Goal: Information Seeking & Learning: Learn about a topic

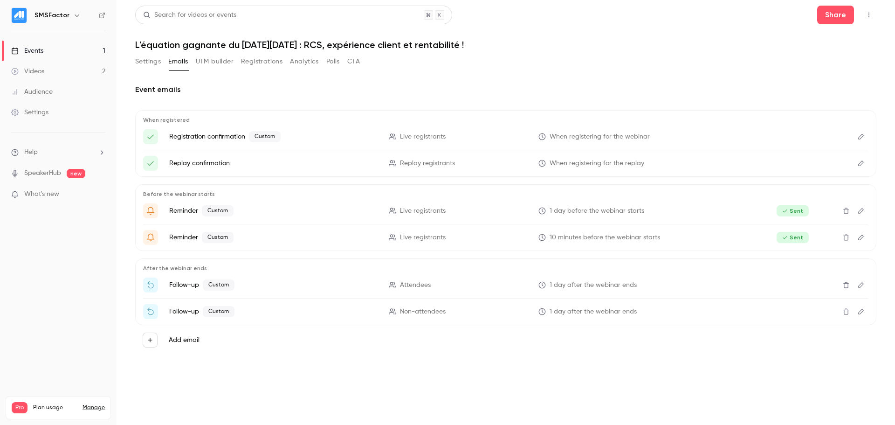
click at [42, 52] on div "Events" at bounding box center [27, 50] width 32 height 9
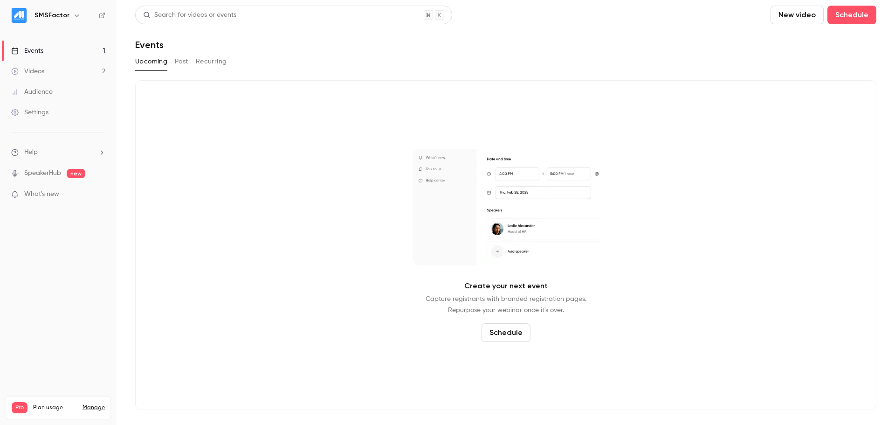
click at [160, 62] on button "Upcoming" at bounding box center [151, 61] width 32 height 15
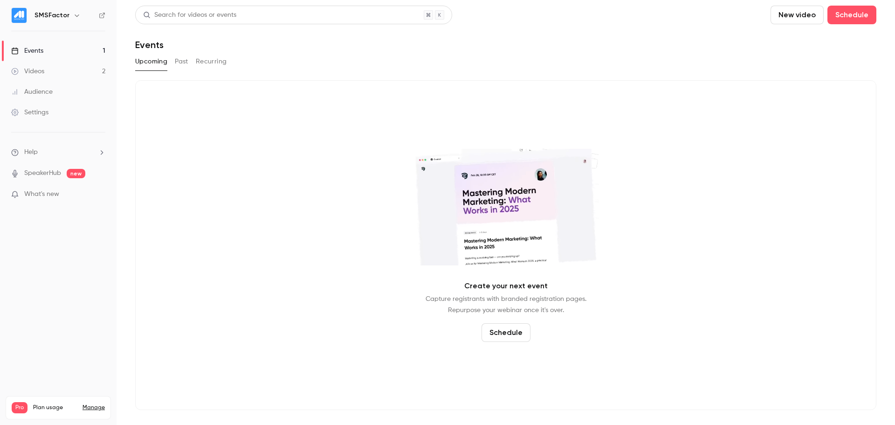
click at [180, 62] on button "Past" at bounding box center [182, 61] width 14 height 15
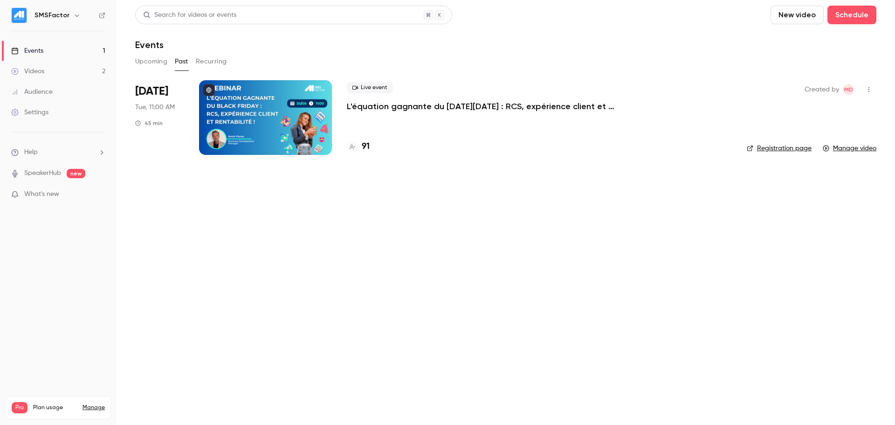
click at [210, 62] on button "Recurring" at bounding box center [211, 61] width 31 height 15
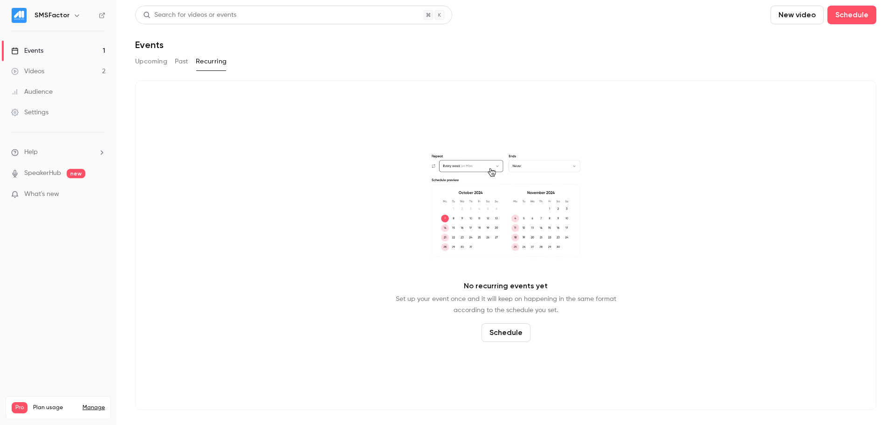
click at [176, 61] on button "Past" at bounding box center [182, 61] width 14 height 15
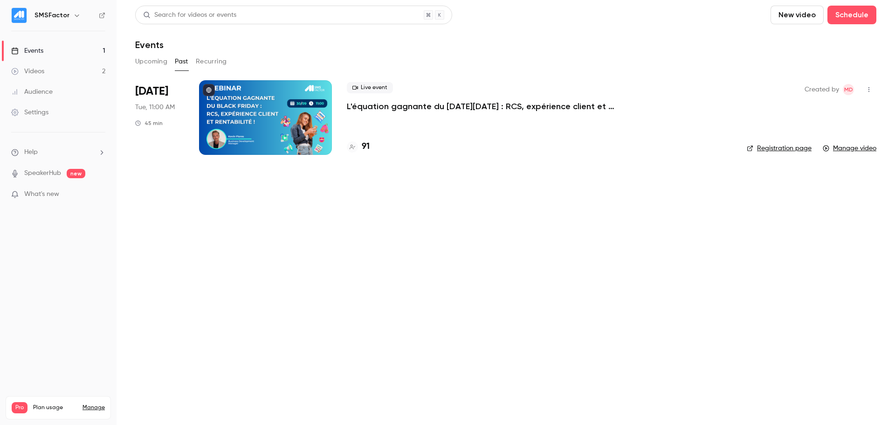
click at [442, 131] on div "Live event L'équation gagnante du [DATE][DATE] : RCS, expérience client et rent…" at bounding box center [539, 117] width 385 height 75
click at [441, 109] on p "L'équation gagnante du [DATE][DATE] : RCS, expérience client et rentabilité !" at bounding box center [487, 106] width 280 height 11
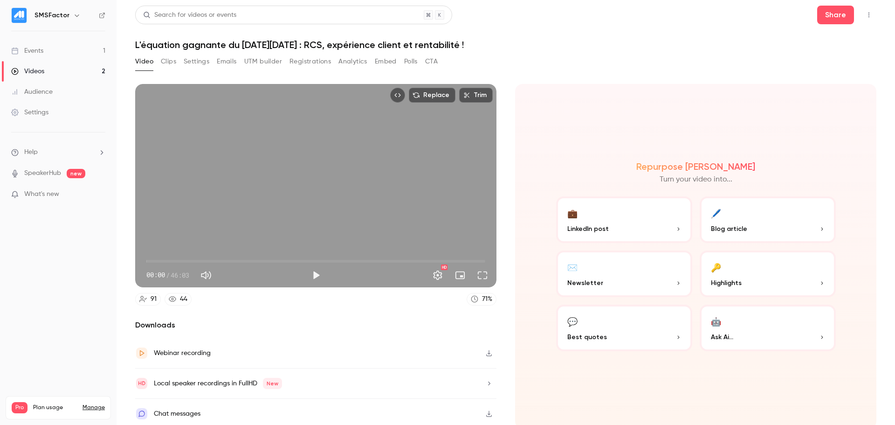
click at [346, 61] on button "Analytics" at bounding box center [353, 61] width 29 height 15
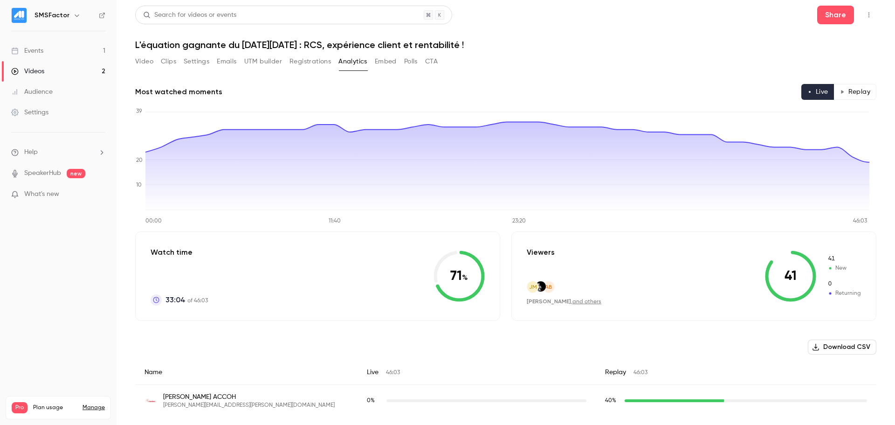
click at [301, 68] on button "Registrations" at bounding box center [311, 61] width 42 height 15
